Goal: Task Accomplishment & Management: Complete application form

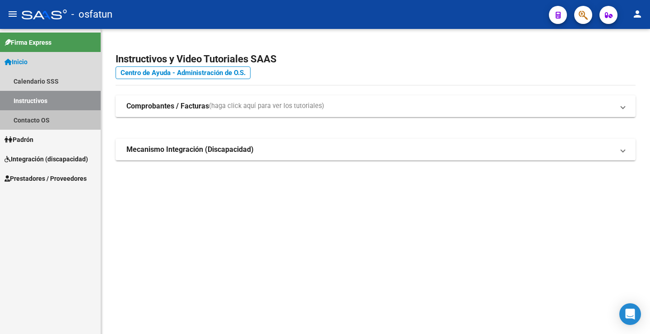
click at [64, 117] on link "Contacto OS" at bounding box center [50, 119] width 101 height 19
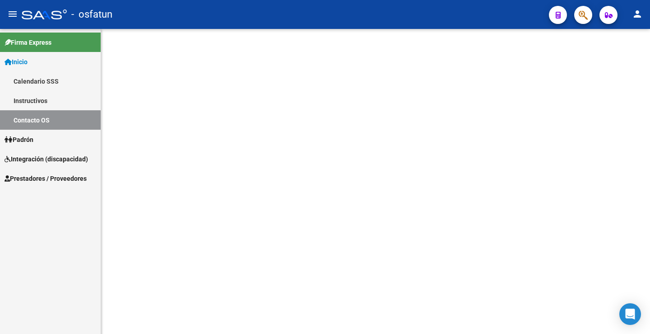
click at [64, 117] on link "Contacto OS" at bounding box center [50, 119] width 101 height 19
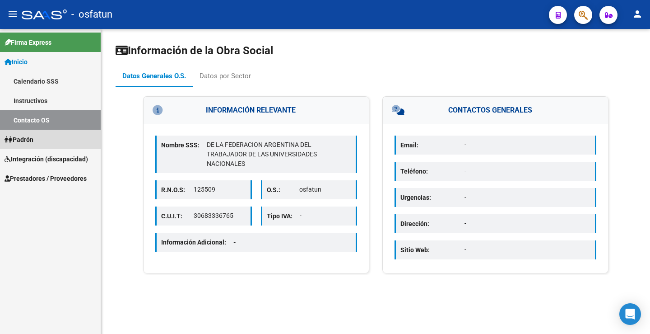
click at [56, 132] on link "Padrón" at bounding box center [50, 139] width 101 height 19
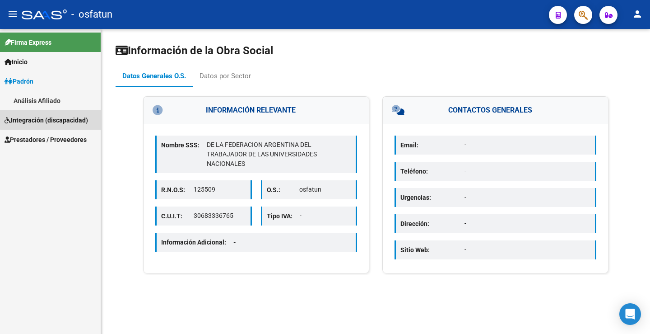
click at [60, 119] on span "Integración (discapacidad)" at bounding box center [46, 120] width 83 height 10
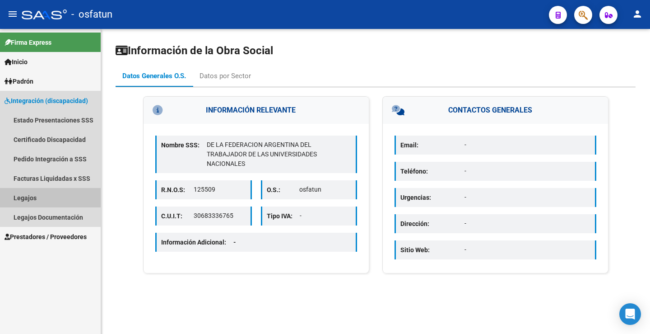
click at [37, 192] on link "Legajos" at bounding box center [50, 197] width 101 height 19
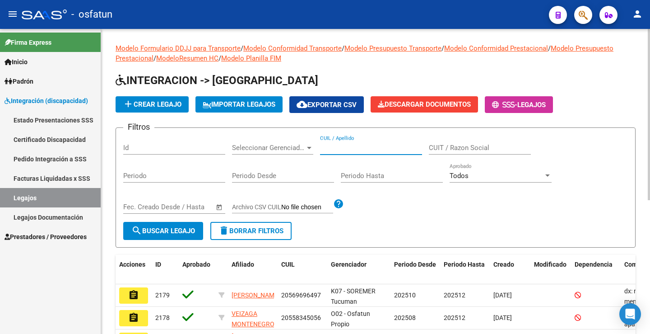
click at [361, 144] on input "CUIL / Apellido" at bounding box center [371, 148] width 102 height 8
paste input "27363502615"
type input "27363502615"
click at [154, 229] on span "search Buscar Legajo" at bounding box center [163, 231] width 64 height 8
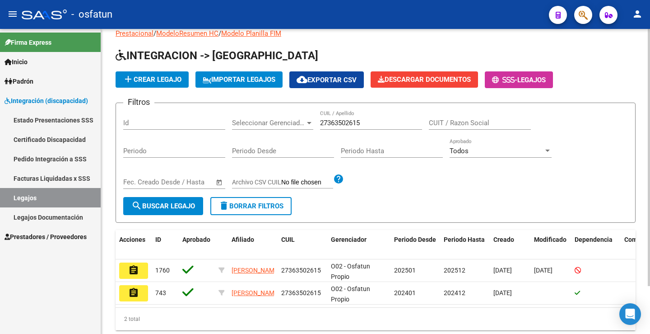
scroll to position [45, 0]
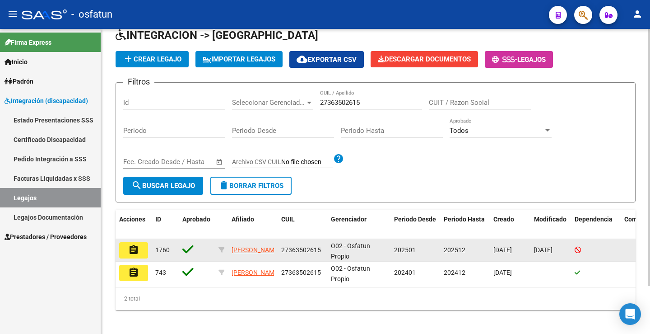
click at [135, 250] on mat-icon "assignment" at bounding box center [133, 249] width 11 height 11
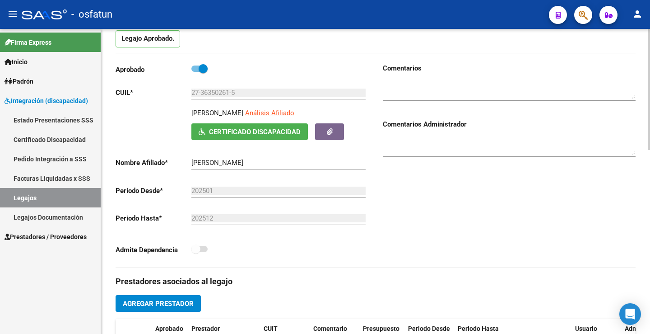
scroll to position [90, 0]
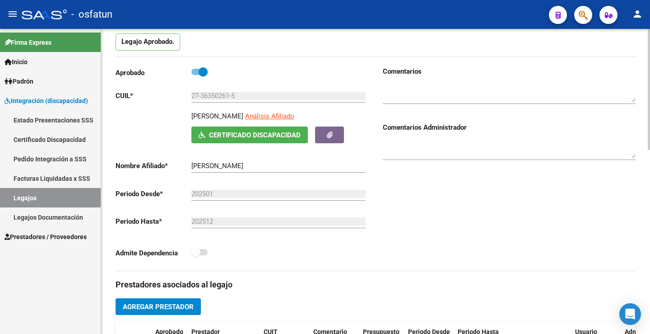
click at [281, 134] on span "Certificado Discapacidad" at bounding box center [255, 135] width 92 height 8
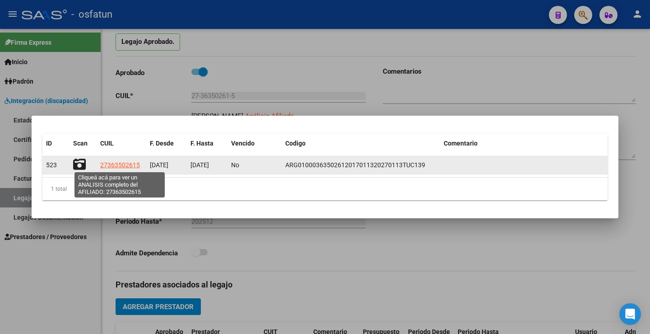
click at [130, 162] on span "27363502615" at bounding box center [120, 164] width 40 height 7
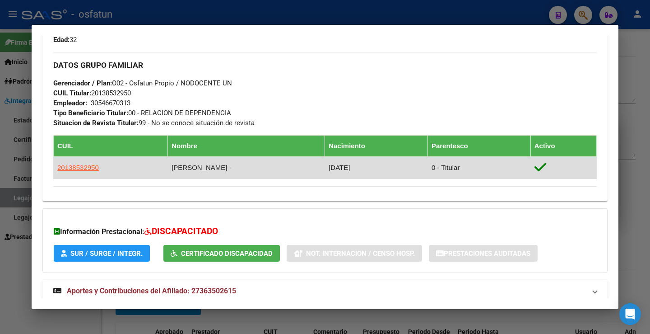
scroll to position [417, 0]
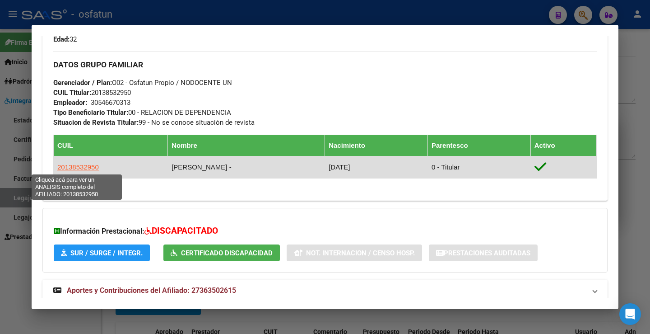
click at [74, 167] on span "20138532950" at bounding box center [78, 167] width 42 height 8
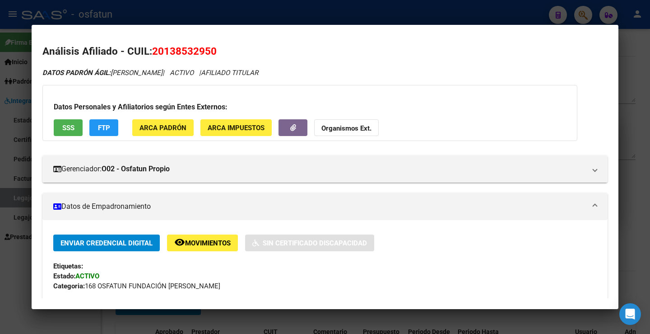
scroll to position [0, 0]
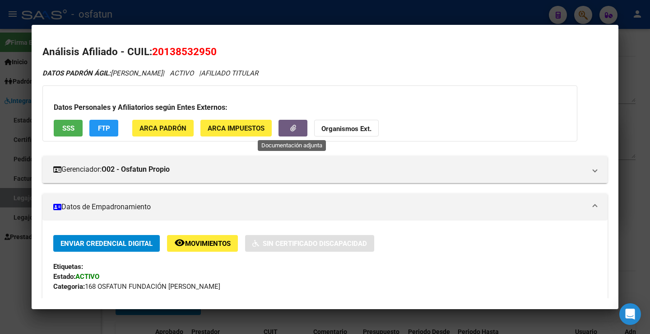
click at [291, 130] on icon "button" at bounding box center [293, 128] width 6 height 7
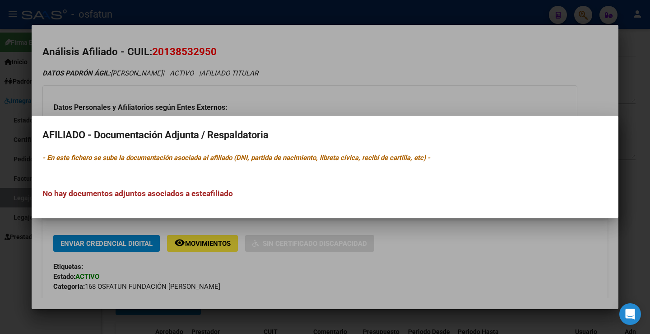
click at [13, 212] on div at bounding box center [325, 167] width 650 height 334
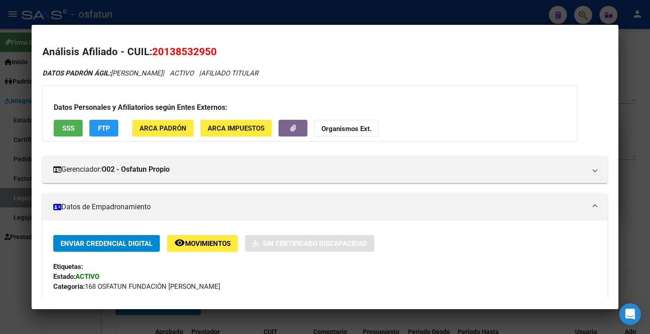
click at [25, 271] on div at bounding box center [325, 167] width 650 height 334
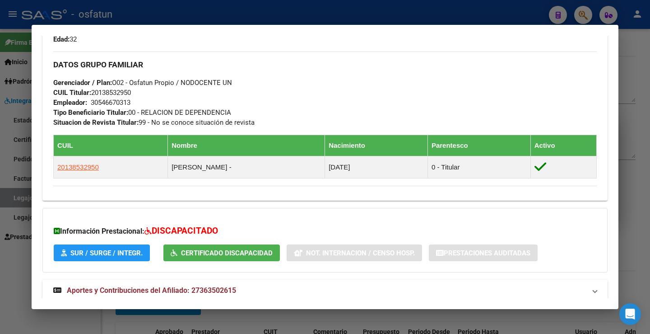
click at [21, 268] on div at bounding box center [325, 167] width 650 height 334
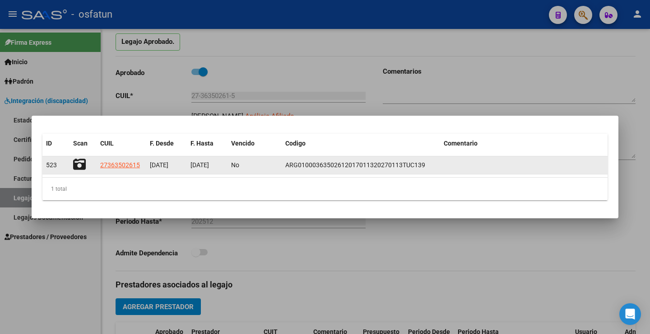
click at [78, 159] on icon at bounding box center [79, 164] width 13 height 13
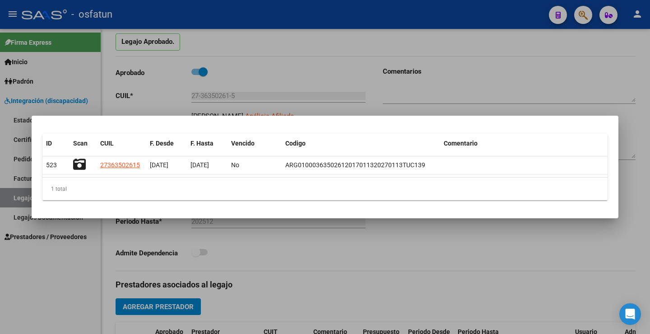
click at [74, 263] on div at bounding box center [325, 167] width 650 height 334
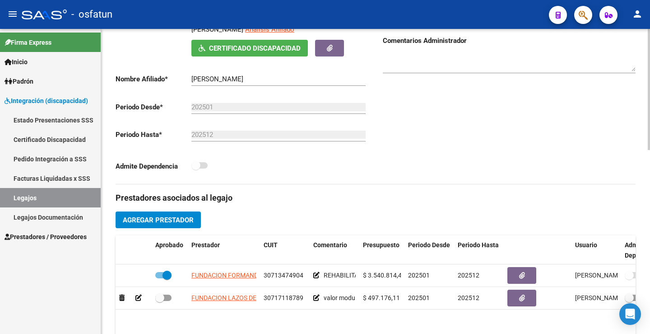
scroll to position [226, 0]
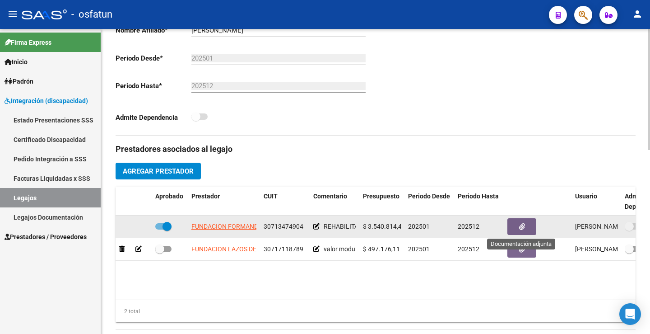
click at [514, 225] on button "button" at bounding box center [521, 226] width 29 height 17
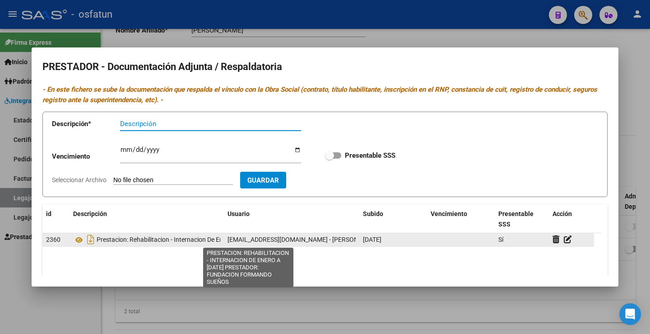
click at [174, 239] on span "Prestacion: Rehabilitacion - Internacion De Enero A [DATE] Prestador: Fundacion…" at bounding box center [234, 239] width 275 height 7
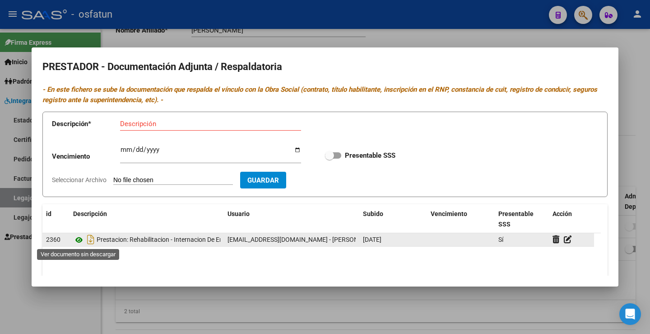
click at [79, 239] on icon at bounding box center [79, 239] width 12 height 11
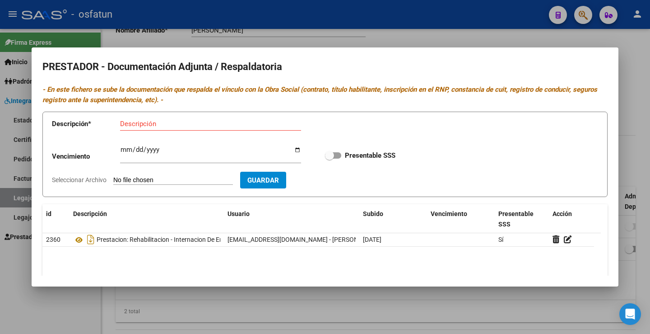
click at [43, 298] on div at bounding box center [325, 167] width 650 height 334
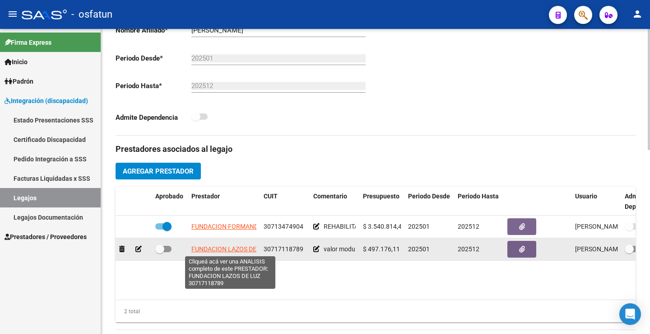
click at [242, 247] on span "FUNDACION LAZOS DE LUZ" at bounding box center [230, 248] width 78 height 7
type textarea "30717118789"
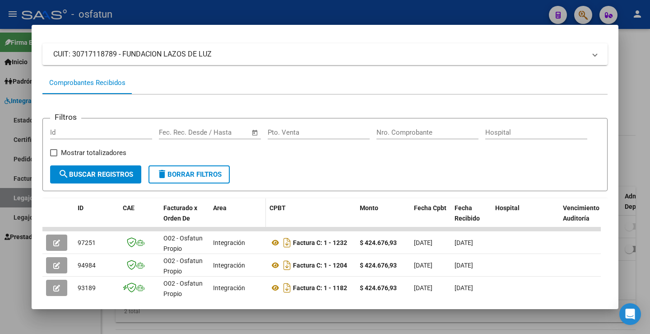
scroll to position [74, 0]
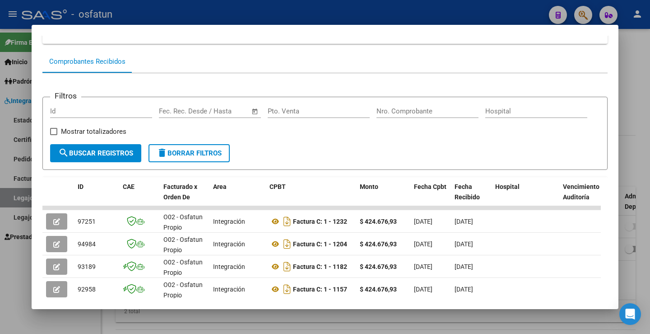
click at [80, 315] on div at bounding box center [325, 167] width 650 height 334
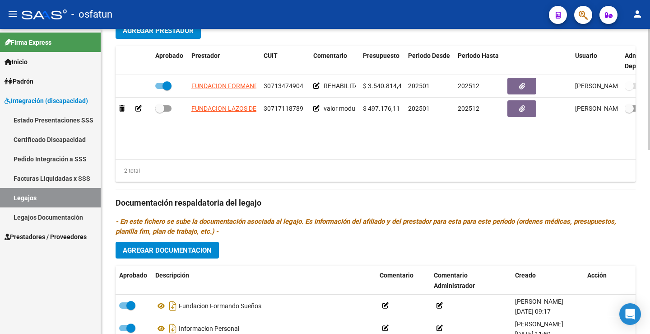
scroll to position [451, 0]
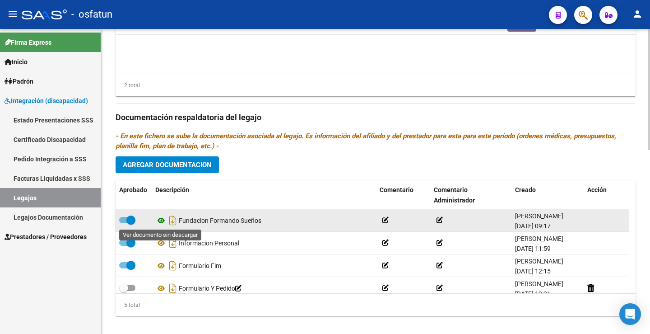
click at [165, 221] on icon at bounding box center [161, 220] width 12 height 11
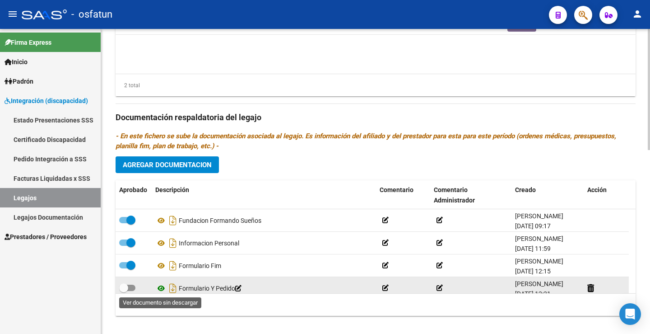
click at [159, 288] on icon at bounding box center [161, 288] width 12 height 11
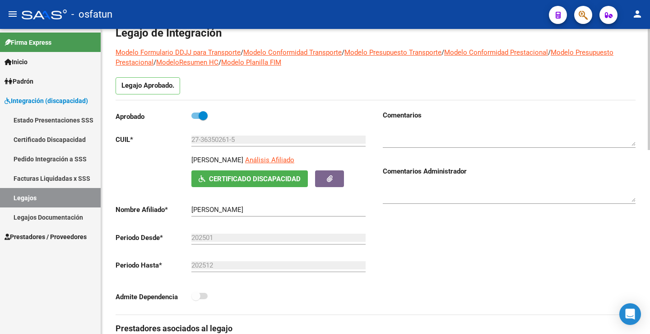
scroll to position [45, 0]
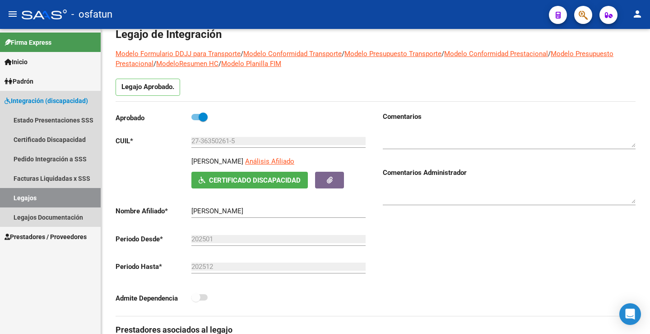
click at [54, 198] on link "Legajos" at bounding box center [50, 197] width 101 height 19
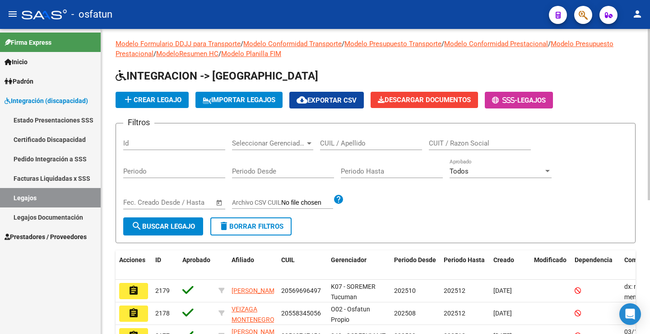
scroll to position [45, 0]
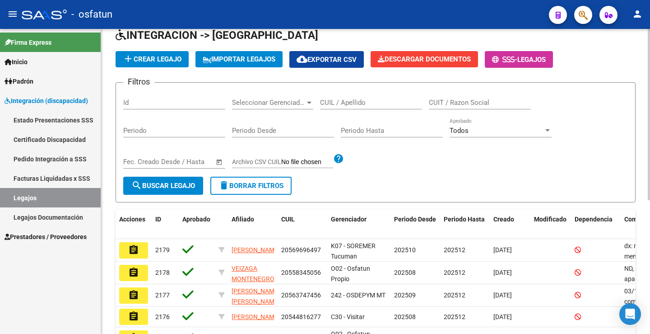
click at [366, 144] on div "Periodo Hasta" at bounding box center [392, 132] width 102 height 28
click at [362, 101] on input "CUIL / Apellido" at bounding box center [371, 102] width 102 height 8
paste input "27569696076"
type input "27569696076"
click at [185, 181] on span "search Buscar Legajo" at bounding box center [163, 185] width 64 height 8
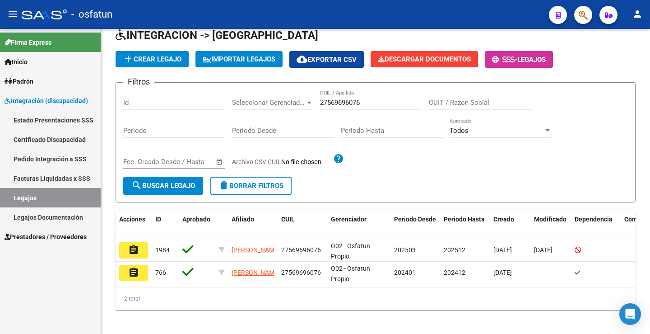
click at [139, 253] on button "assignment" at bounding box center [133, 250] width 29 height 16
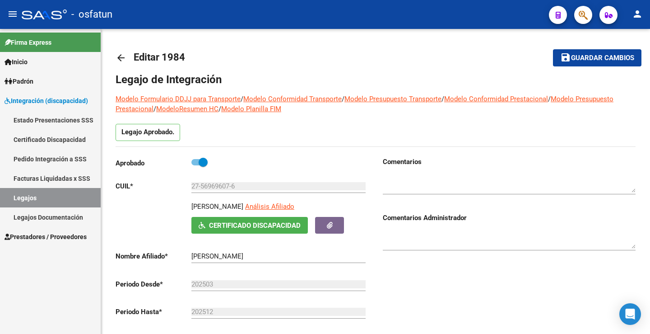
click at [66, 198] on link "Legajos" at bounding box center [50, 197] width 101 height 19
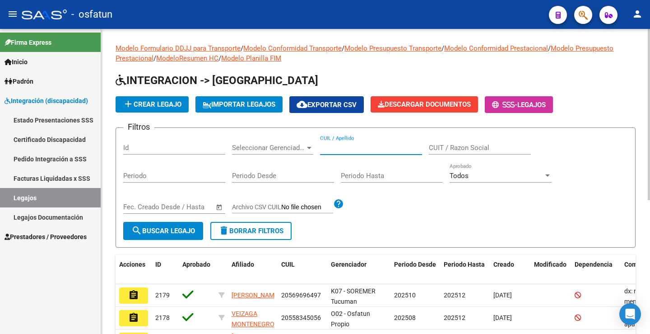
click at [378, 148] on input "CUIL / Apellido" at bounding box center [371, 148] width 102 height 8
paste input "20527346283"
type input "20527346283"
click at [173, 235] on button "search Buscar Legajo" at bounding box center [163, 231] width 80 height 18
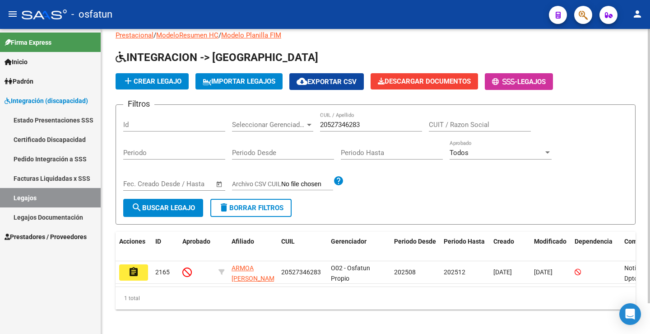
scroll to position [34, 0]
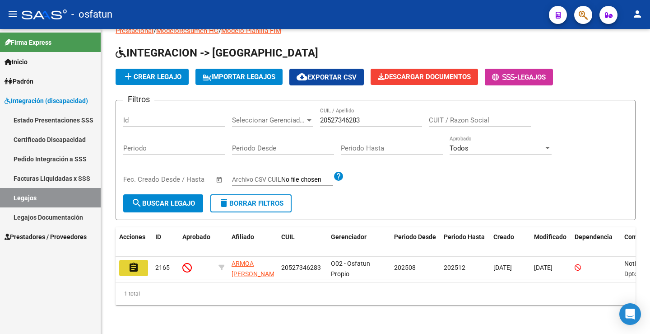
click at [140, 260] on button "assignment" at bounding box center [133, 268] width 29 height 16
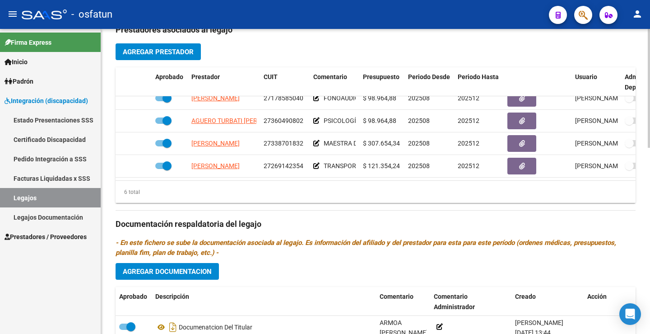
scroll to position [61, 0]
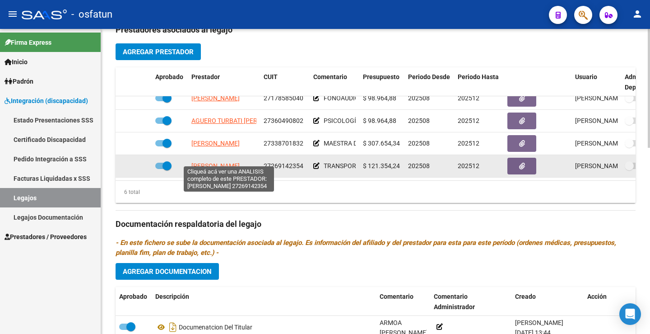
click at [207, 162] on span "[PERSON_NAME]" at bounding box center [215, 165] width 48 height 7
type textarea "27269142354"
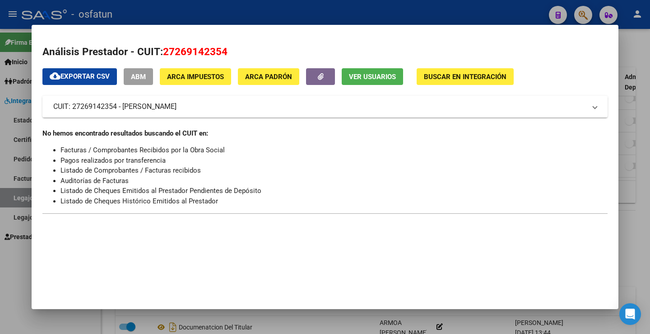
click at [47, 320] on div at bounding box center [325, 167] width 650 height 334
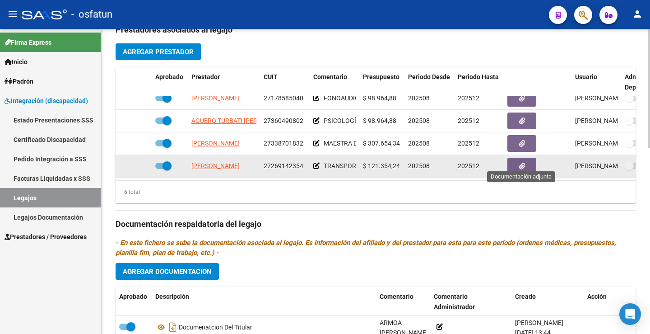
click at [524, 162] on icon "button" at bounding box center [522, 165] width 6 height 7
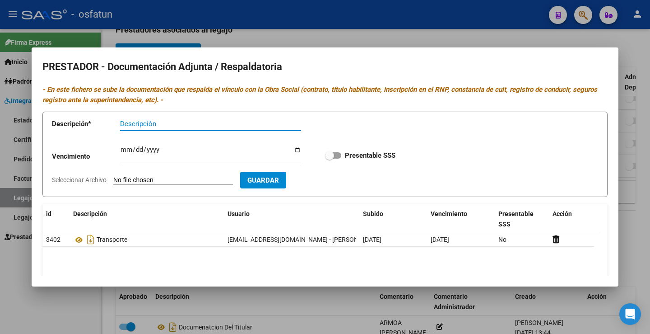
click at [175, 180] on input "Seleccionar Archivo" at bounding box center [173, 180] width 120 height 9
type input "C:\fakepath\baja.pdf"
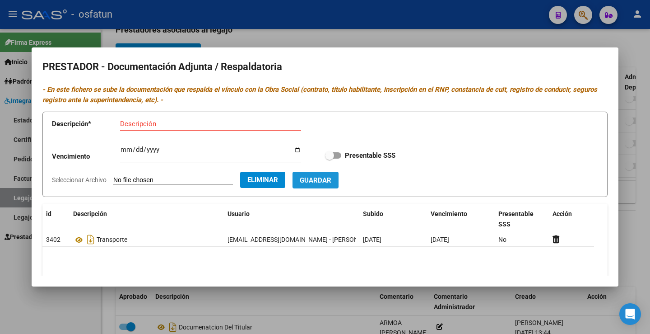
click at [331, 179] on span "Guardar" at bounding box center [316, 180] width 32 height 8
click at [192, 122] on input "Descripción" at bounding box center [188, 124] width 136 height 8
type input "baja de transporte"
click at [331, 181] on span "Guardar" at bounding box center [316, 180] width 32 height 8
checkbox input "true"
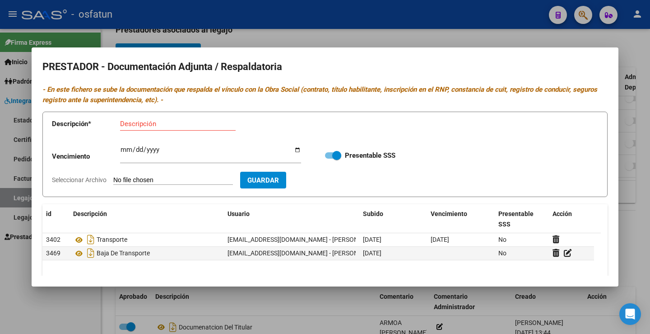
click at [55, 322] on div at bounding box center [325, 167] width 650 height 334
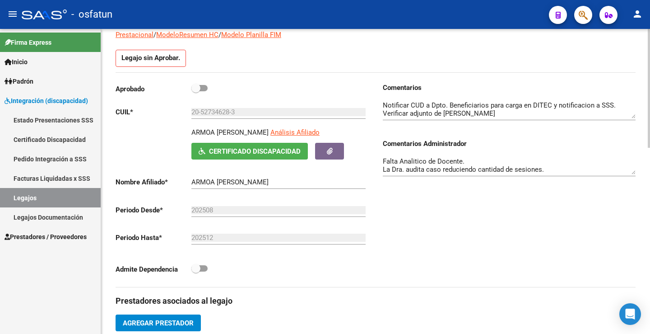
scroll to position [0, 0]
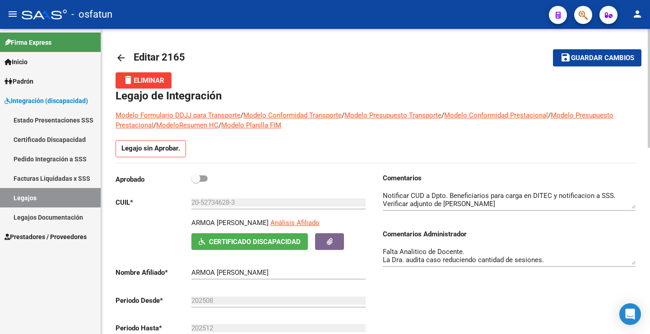
click at [619, 54] on span "Guardar cambios" at bounding box center [602, 58] width 63 height 8
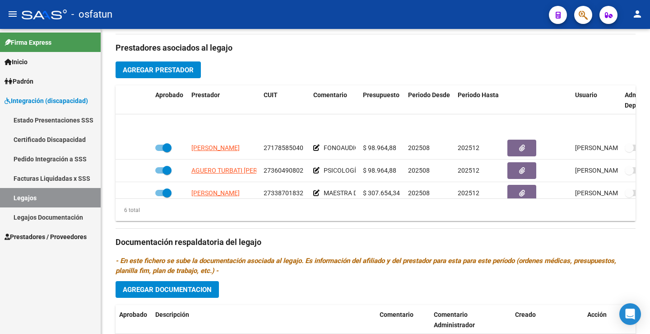
scroll to position [61, 0]
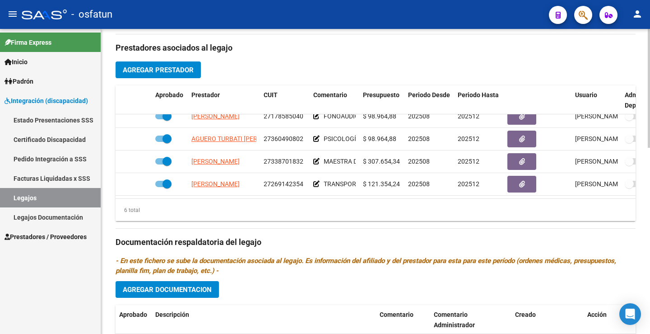
click at [164, 69] on span "Agregar Prestador" at bounding box center [158, 70] width 71 height 8
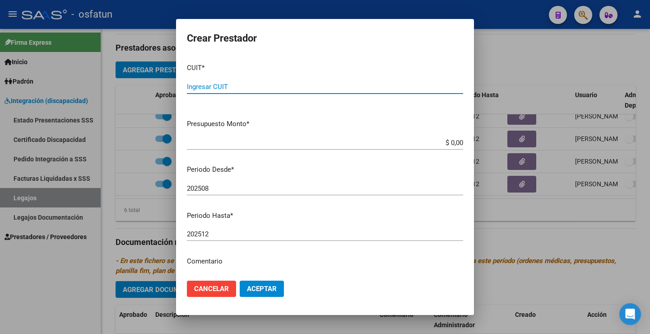
click at [256, 88] on input "Ingresar CUIT" at bounding box center [325, 87] width 276 height 8
type input "27-37500344-4"
click at [459, 144] on app-form-text-field "Presupuesto Monto * $ 0,00 Ingresar el monto" at bounding box center [328, 133] width 283 height 28
click at [458, 145] on app-form-text-field "Presupuesto Monto * $ 0,00 Ingresar el monto" at bounding box center [328, 133] width 283 height 28
click at [453, 142] on input "$ 0,00" at bounding box center [325, 143] width 276 height 8
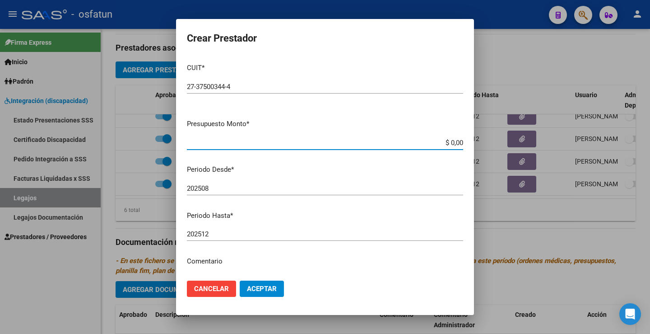
click at [453, 142] on input "$ 0,00" at bounding box center [325, 143] width 276 height 8
paste input ",000"
type input "$ 0,00"
click at [442, 145] on input "$ 0,00" at bounding box center [325, 143] width 276 height 8
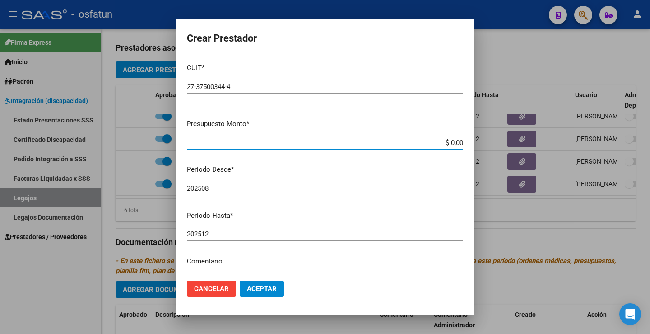
click at [442, 145] on input "$ 0,00" at bounding box center [325, 143] width 276 height 8
click at [452, 145] on input "$ 0,00" at bounding box center [325, 143] width 276 height 8
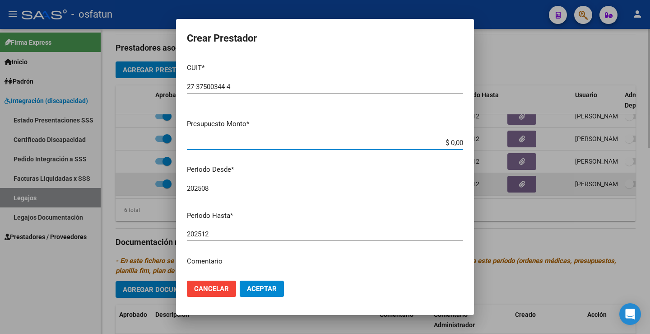
click at [477, 172] on div at bounding box center [325, 167] width 650 height 334
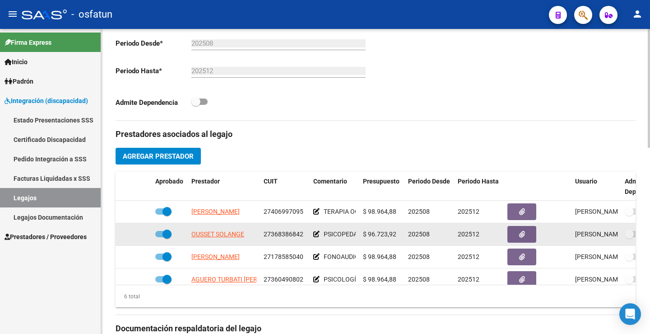
scroll to position [253, 0]
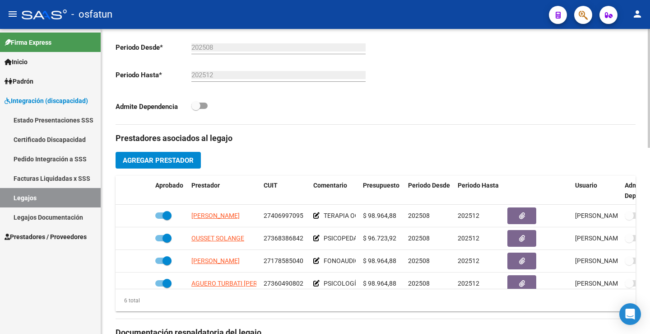
click at [181, 159] on span "Agregar Prestador" at bounding box center [158, 160] width 71 height 8
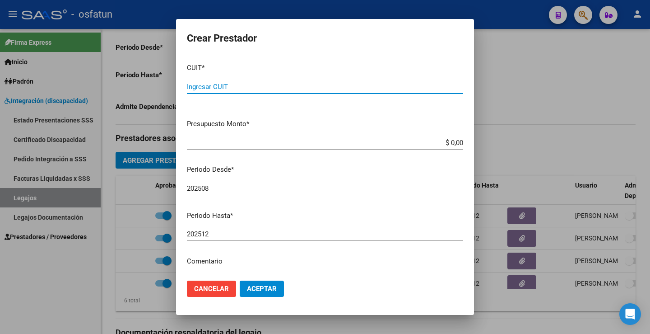
click at [283, 85] on input "Ingresar CUIT" at bounding box center [325, 87] width 276 height 8
type input "27-37500344-4"
click at [441, 148] on div "$ 0,00 Ingresar el monto" at bounding box center [325, 143] width 276 height 14
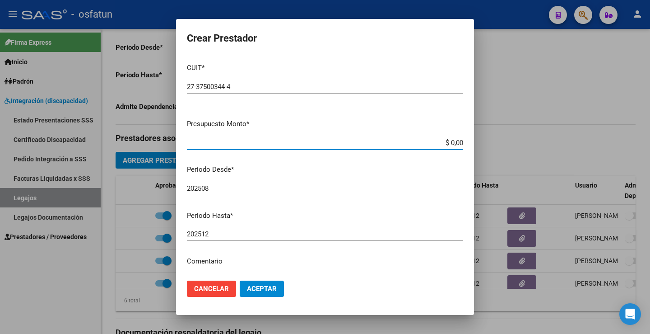
paste input "1.042.933,65"
type input "$ 1.042.933,65"
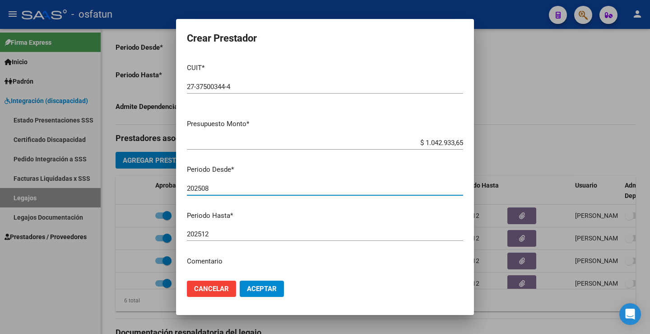
click at [409, 186] on input "202508" at bounding box center [325, 188] width 276 height 8
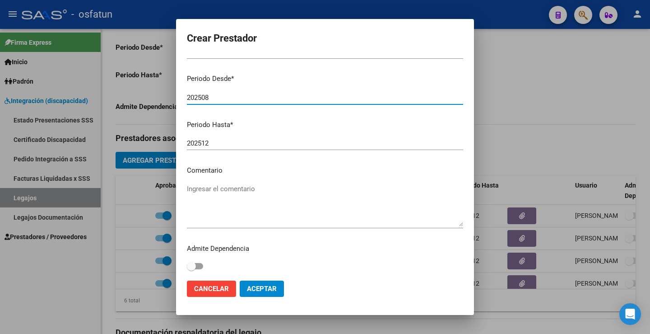
scroll to position [93, 0]
click at [263, 294] on button "Aceptar" at bounding box center [262, 288] width 44 height 16
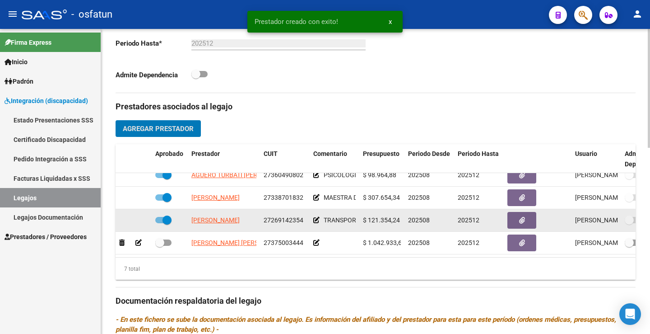
scroll to position [298, 0]
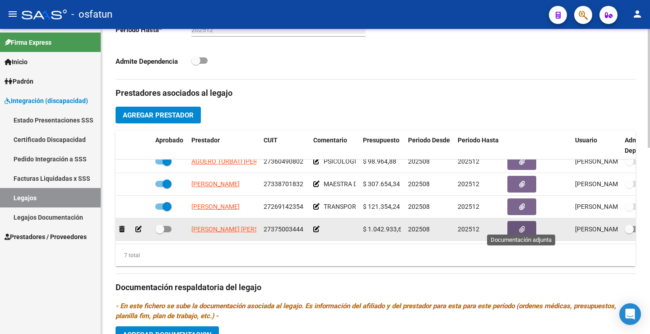
click at [515, 221] on button "button" at bounding box center [521, 229] width 29 height 17
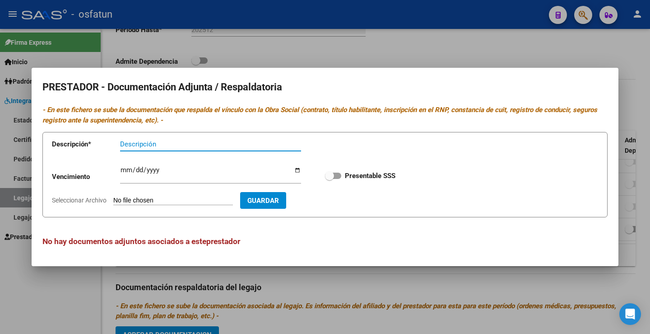
click at [274, 198] on span "Guardar" at bounding box center [263, 200] width 32 height 8
click at [272, 198] on span "Guardar" at bounding box center [263, 200] width 32 height 8
click at [205, 195] on form "Descripción * Descripción El campo es requerido Vencimiento Ingresar vencimient…" at bounding box center [324, 174] width 565 height 85
click at [185, 199] on input "Seleccionar Archivo" at bounding box center [173, 200] width 120 height 9
type input "C:\fakepath\CamScanner [DATE] 20.51 (2).pdf"
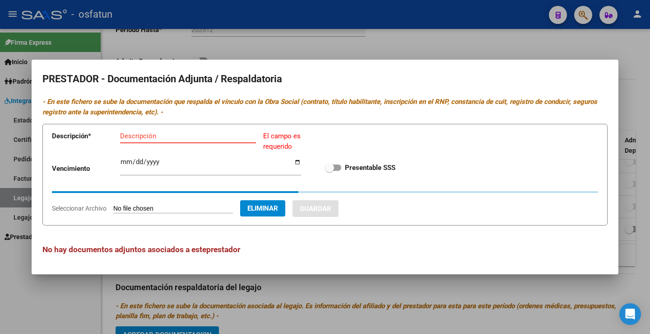
click at [170, 137] on input "Descripción" at bounding box center [188, 136] width 136 height 8
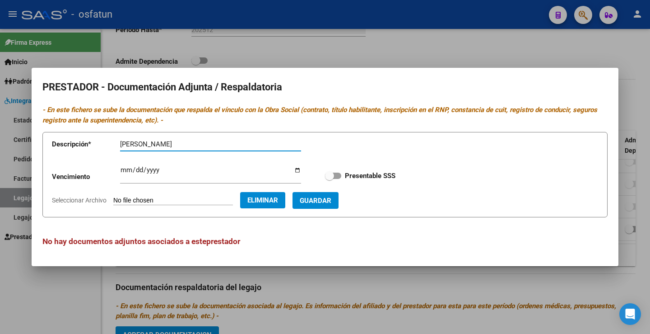
click at [134, 146] on input "[PERSON_NAME]" at bounding box center [210, 144] width 181 height 8
click at [166, 143] on input "[PERSON_NAME]" at bounding box center [210, 144] width 181 height 8
type input "[PERSON_NAME]"
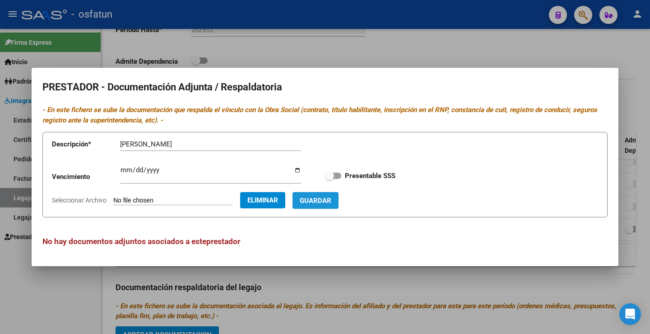
click at [331, 197] on span "Guardar" at bounding box center [316, 200] width 32 height 8
checkbox input "true"
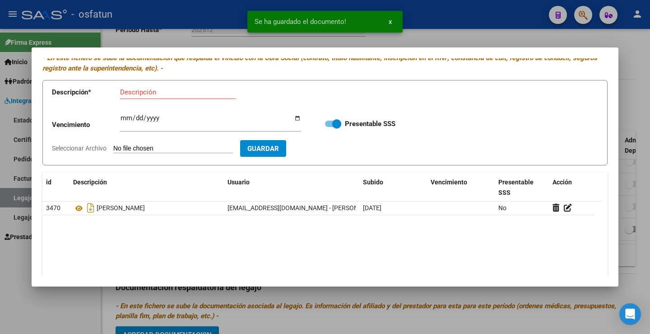
scroll to position [71, 0]
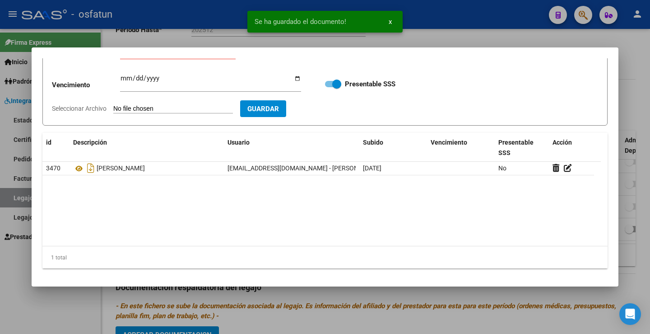
click at [92, 307] on div at bounding box center [325, 167] width 650 height 334
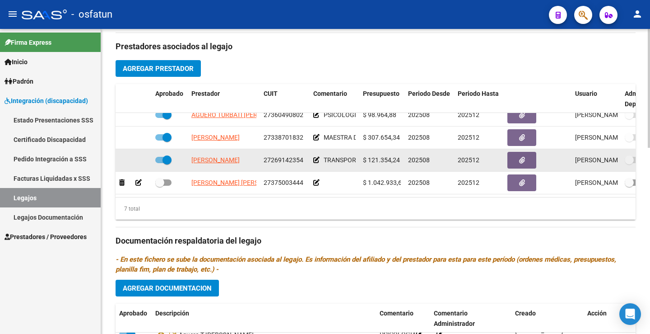
scroll to position [388, 0]
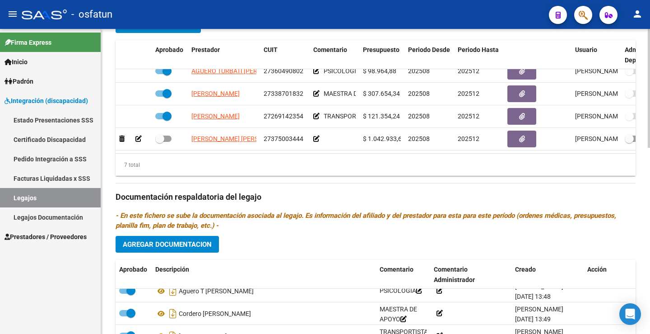
click at [196, 246] on span "Agregar Documentacion" at bounding box center [167, 244] width 89 height 8
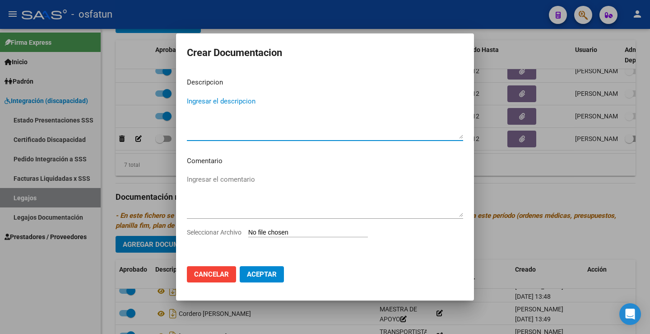
click at [276, 227] on div "Ingresar el comentario" at bounding box center [325, 199] width 276 height 55
click at [278, 232] on input "Seleccionar Archivo" at bounding box center [308, 232] width 120 height 9
click at [231, 103] on textarea "Ingresar el descripcion" at bounding box center [325, 117] width 276 height 42
type textarea "RECORRIDO A TERAPIAS"
click at [298, 233] on input "Seleccionar Archivo" at bounding box center [308, 232] width 120 height 9
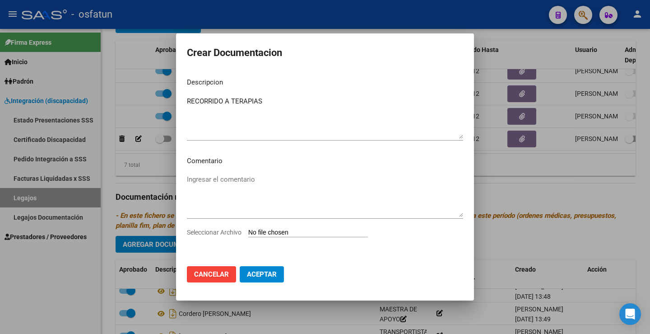
type input "C:\fakepath\[PERSON_NAME] (1).pdf"
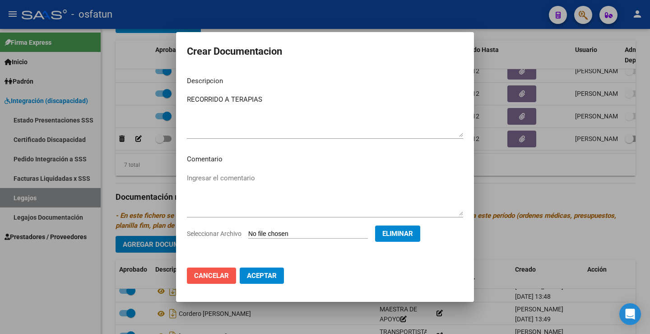
click at [213, 274] on span "Cancelar" at bounding box center [211, 275] width 35 height 8
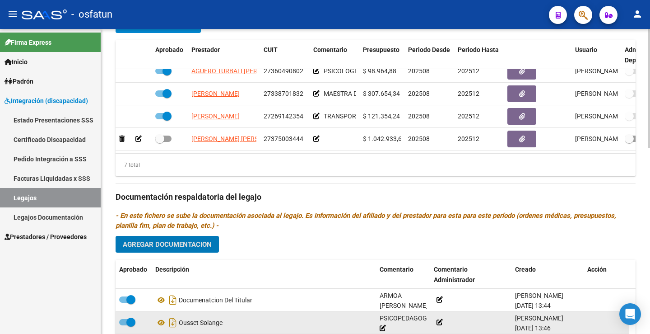
scroll to position [433, 0]
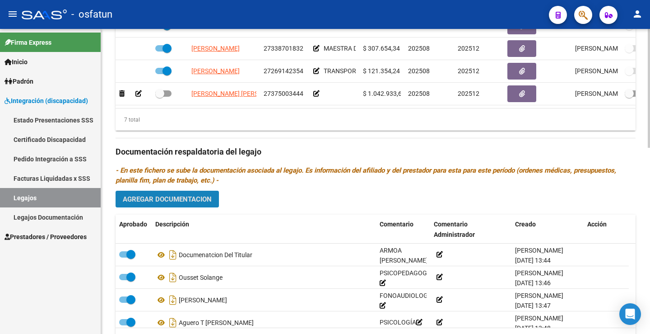
click at [193, 196] on span "Agregar Documentacion" at bounding box center [167, 199] width 89 height 8
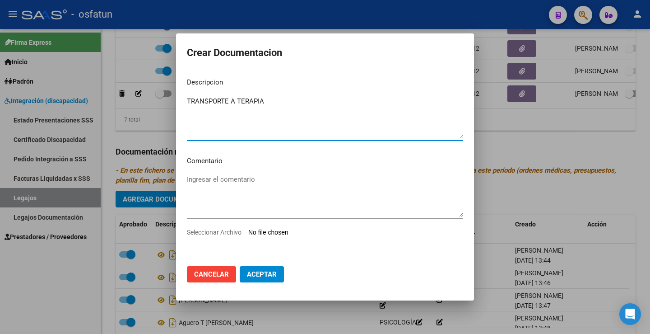
type textarea "TRANSPORTE A TERAPIA"
click at [256, 184] on textarea "Ingresar el comentario" at bounding box center [325, 195] width 276 height 42
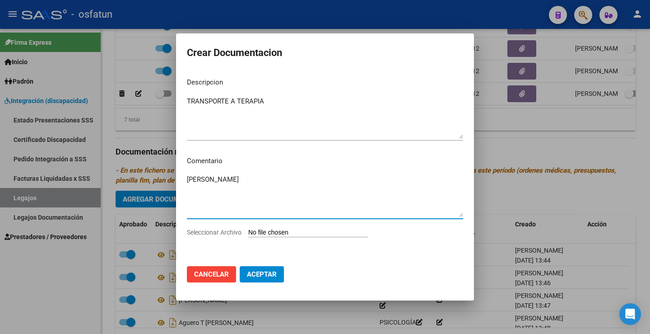
type textarea "[PERSON_NAME]"
click at [313, 227] on div "[PERSON_NAME] Ingresar el comentario" at bounding box center [325, 199] width 276 height 55
click at [283, 229] on input "Seleccionar Archivo" at bounding box center [308, 232] width 120 height 9
type input "C:\fakepath\[PERSON_NAME] (TERAPIA).pdf"
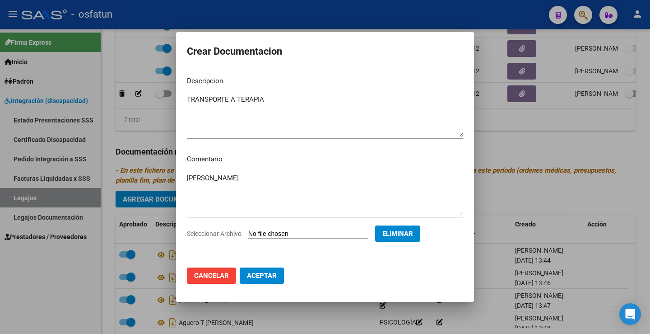
click at [259, 273] on span "Aceptar" at bounding box center [262, 275] width 30 height 8
checkbox input "false"
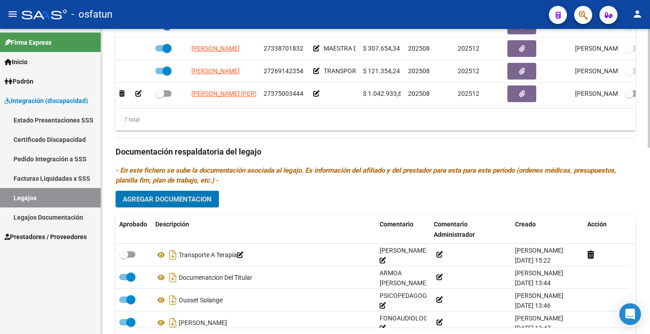
click at [207, 196] on span "Agregar Documentacion" at bounding box center [167, 199] width 89 height 8
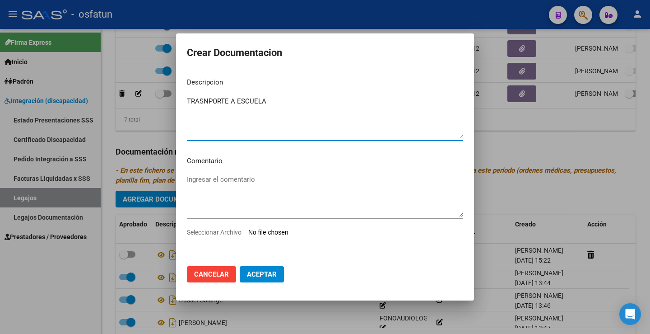
type textarea "TRASNPORTE A ESCUELA"
click at [220, 275] on span "Cancelar" at bounding box center [211, 274] width 35 height 8
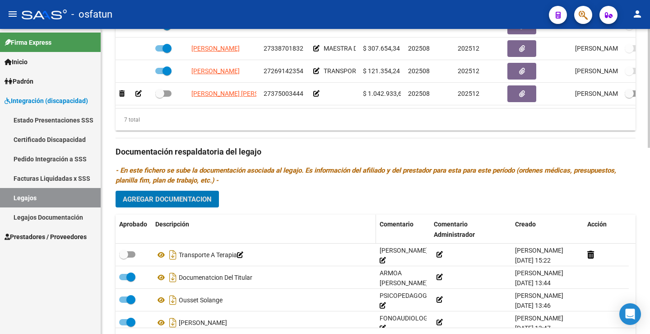
scroll to position [478, 0]
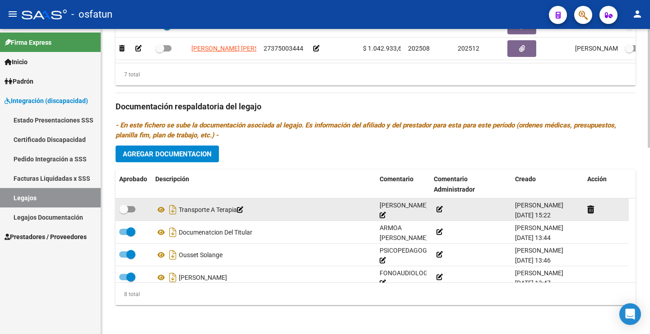
click at [243, 210] on icon at bounding box center [240, 209] width 6 height 6
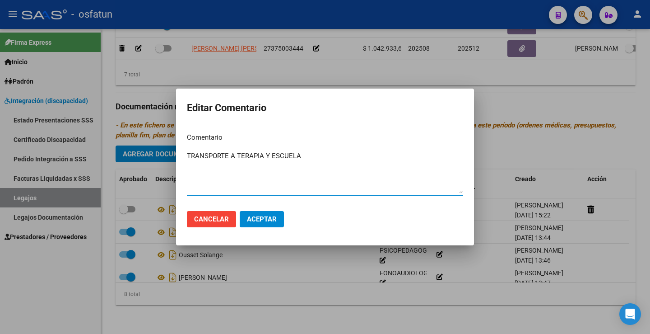
type textarea "TRANSPORTE A TERAPIA Y ESCUELA"
click at [276, 207] on mat-dialog-actions "Cancelar Aceptar" at bounding box center [325, 219] width 276 height 31
click at [274, 215] on span "Aceptar" at bounding box center [262, 219] width 30 height 8
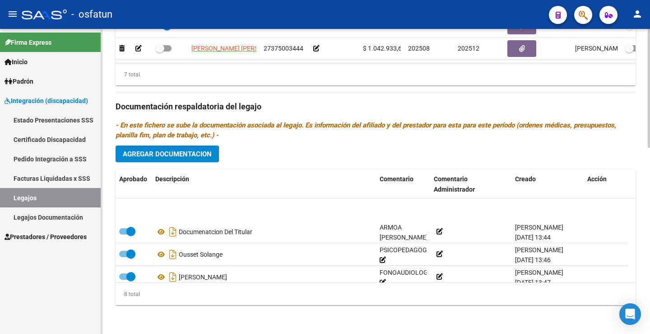
scroll to position [0, 0]
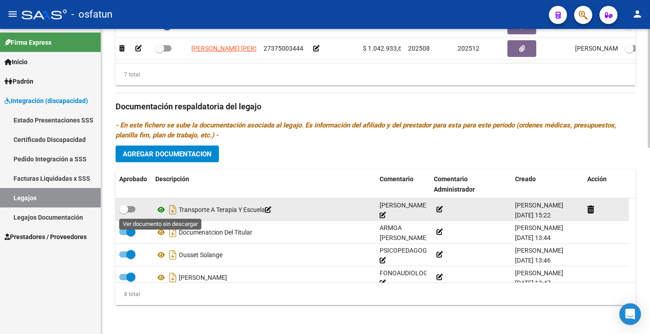
click at [158, 210] on icon at bounding box center [161, 209] width 12 height 11
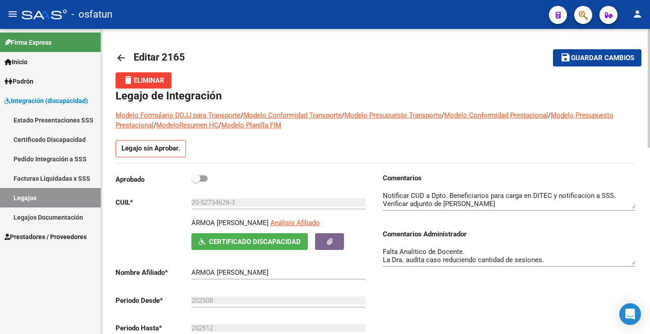
click at [583, 51] on button "save Guardar cambios" at bounding box center [597, 57] width 88 height 17
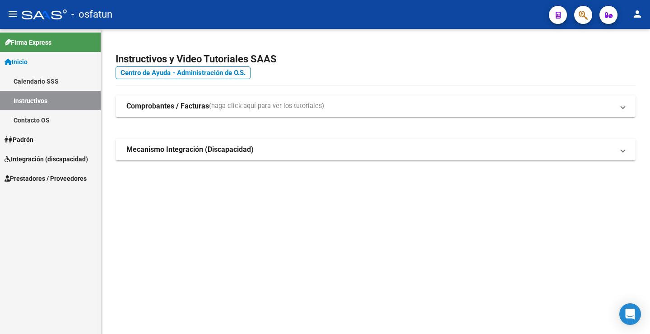
click at [42, 136] on link "Padrón" at bounding box center [50, 139] width 101 height 19
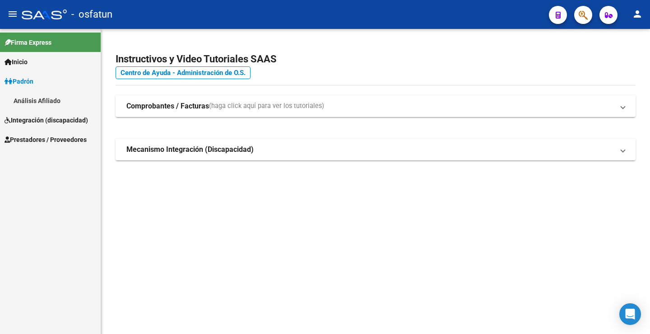
click at [42, 77] on link "Padrón" at bounding box center [50, 80] width 101 height 19
click at [52, 122] on span "Prestadores / Proveedores" at bounding box center [46, 120] width 82 height 10
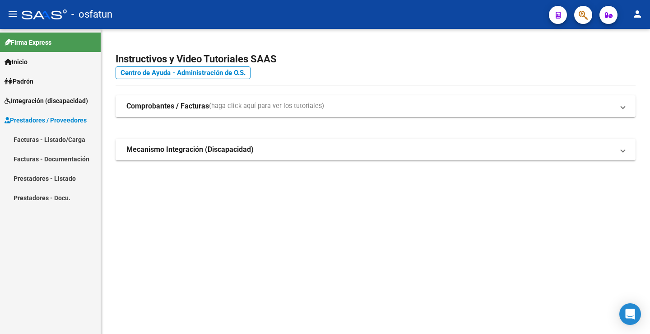
click at [52, 104] on span "Integración (discapacidad)" at bounding box center [46, 101] width 83 height 10
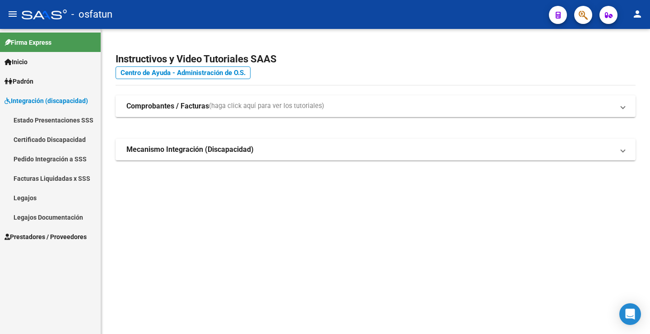
click at [36, 198] on link "Legajos" at bounding box center [50, 197] width 101 height 19
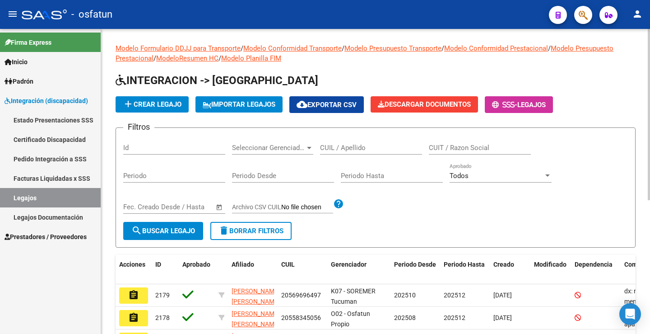
click at [356, 150] on input "CUIL / Apellido" at bounding box center [371, 148] width 102 height 8
paste input "3561262"
type input "3561262"
click at [354, 148] on input "3561262" at bounding box center [371, 148] width 102 height 8
